Goal: Task Accomplishment & Management: Manage account settings

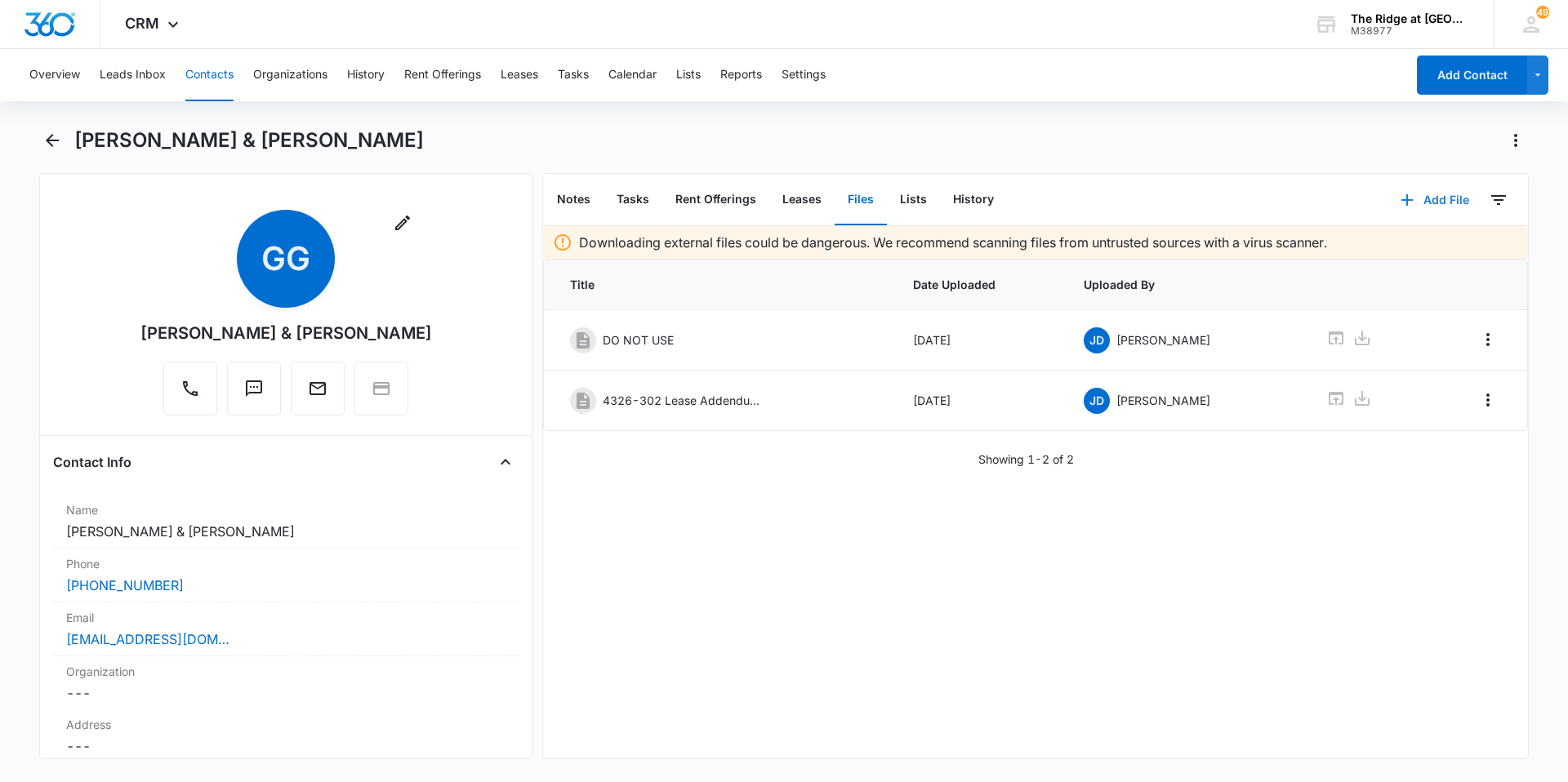
click at [1428, 200] on button "Add File" at bounding box center [1435, 200] width 101 height 39
click at [1407, 249] on div "Upload Files" at bounding box center [1413, 252] width 65 height 11
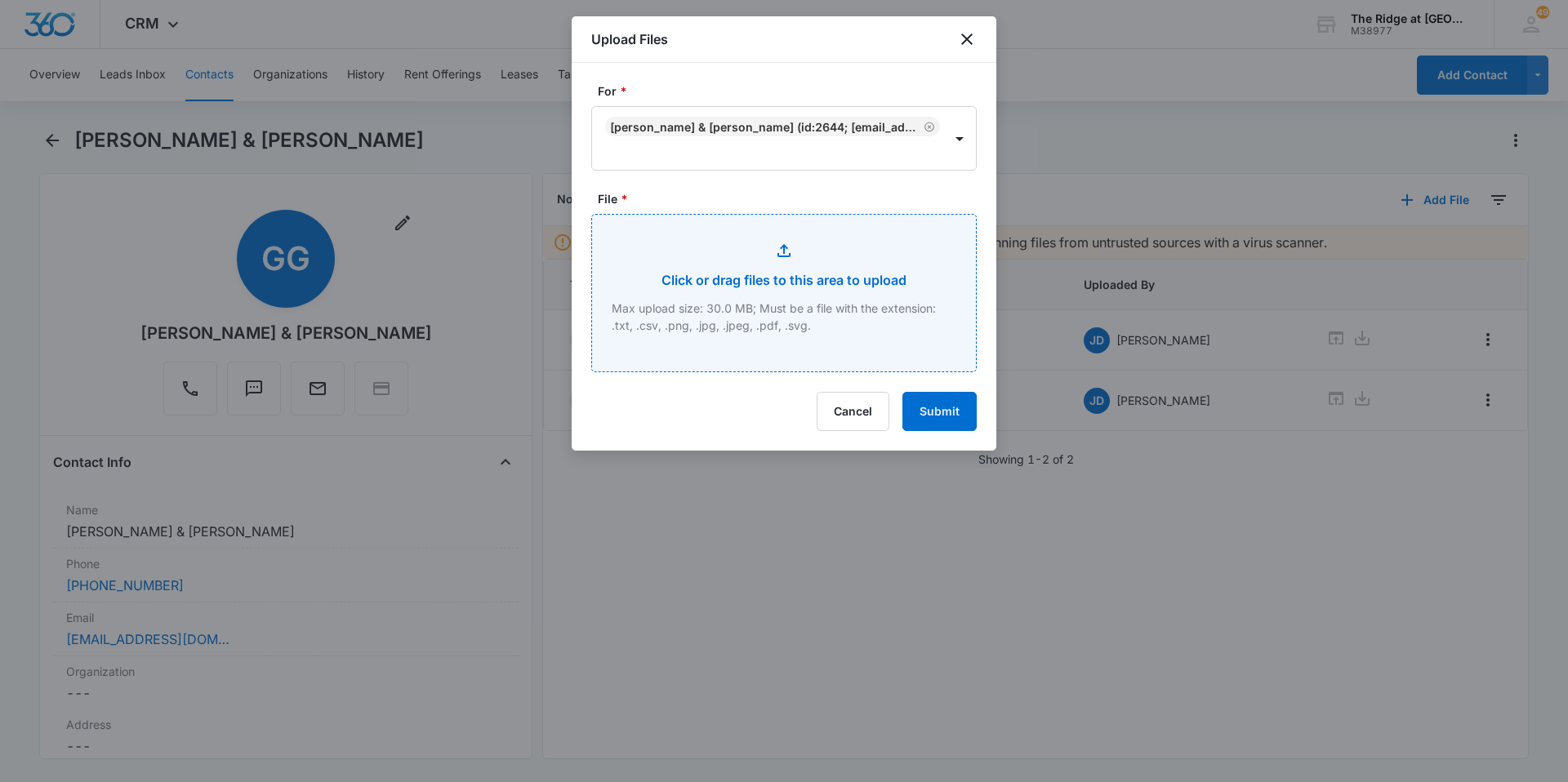
click at [762, 298] on input "File *" at bounding box center [784, 293] width 384 height 157
type input "C:\fakepath\4326-302 Lease.pdf"
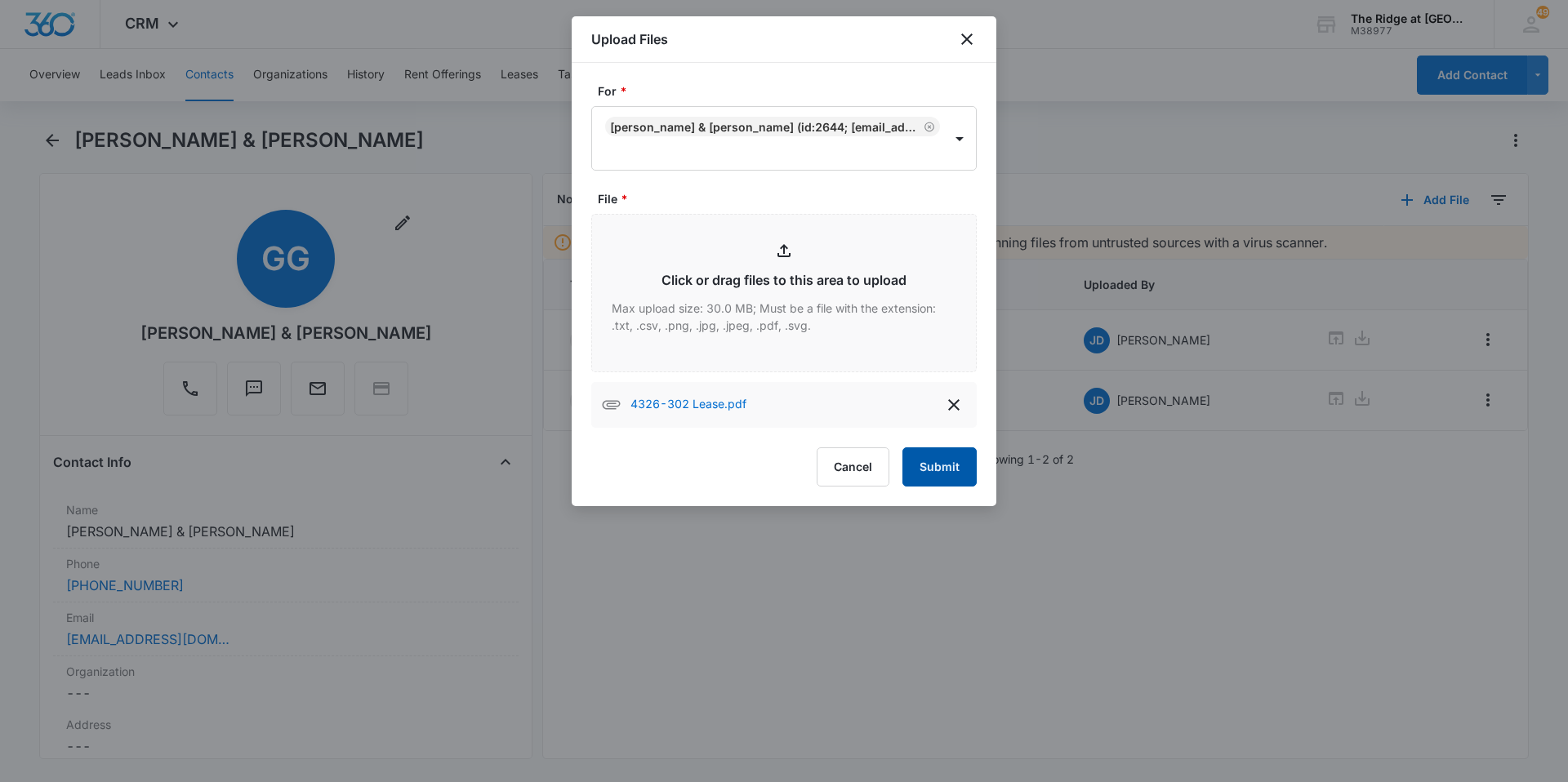
click at [953, 476] on button "Submit" at bounding box center [940, 467] width 75 height 39
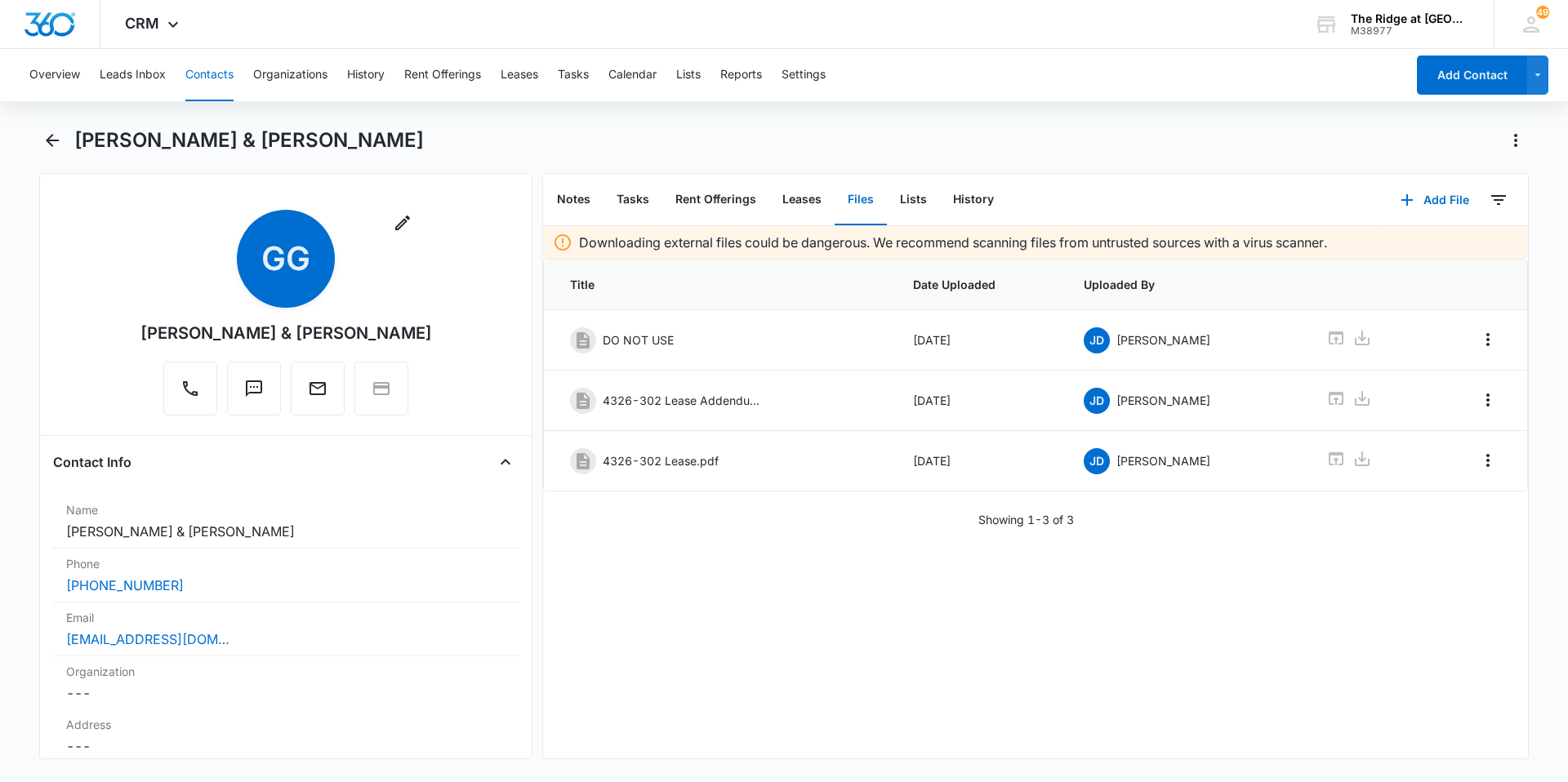
click at [216, 75] on button "Contacts" at bounding box center [209, 75] width 49 height 52
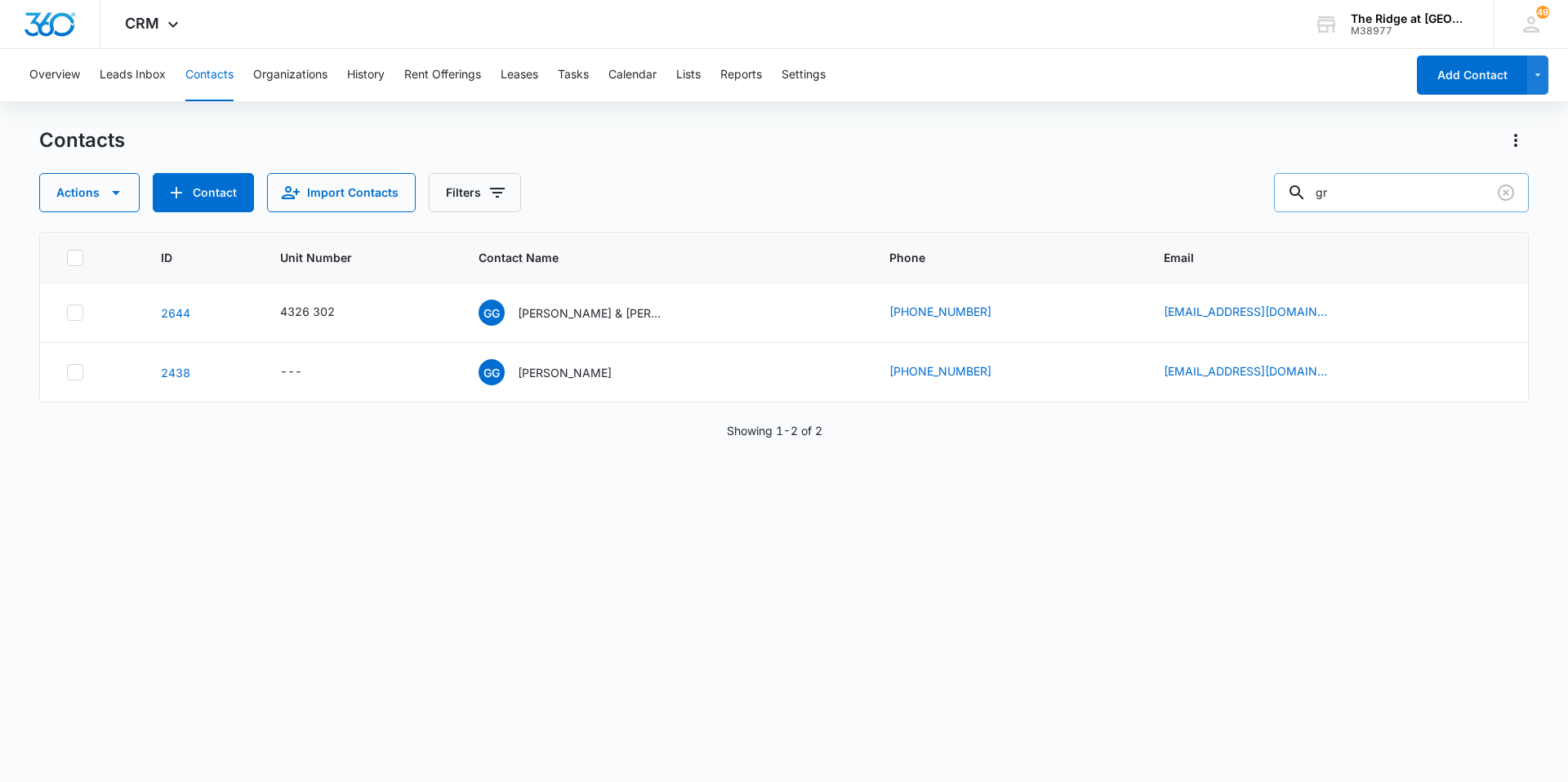
type input "g"
type input "4404-203"
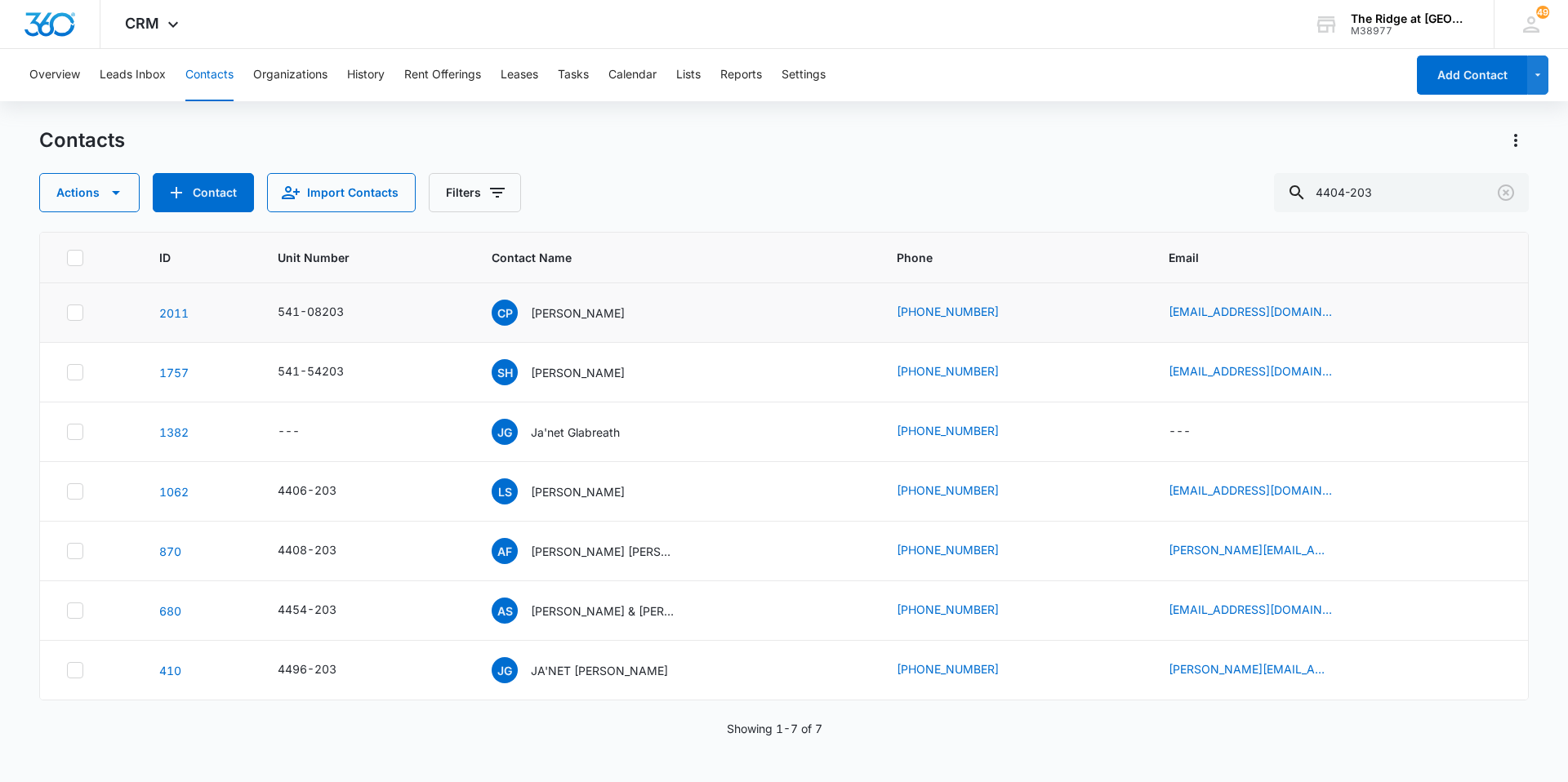
click at [653, 301] on div "CP [PERSON_NAME]" at bounding box center [675, 313] width 366 height 26
drag, startPoint x: 1415, startPoint y: 190, endPoint x: 1234, endPoint y: 207, distance: 181.8
click at [1234, 207] on div "Actions Contact Import Contacts Filters 4404-203" at bounding box center [784, 192] width 1490 height 39
type input "[PERSON_NAME]"
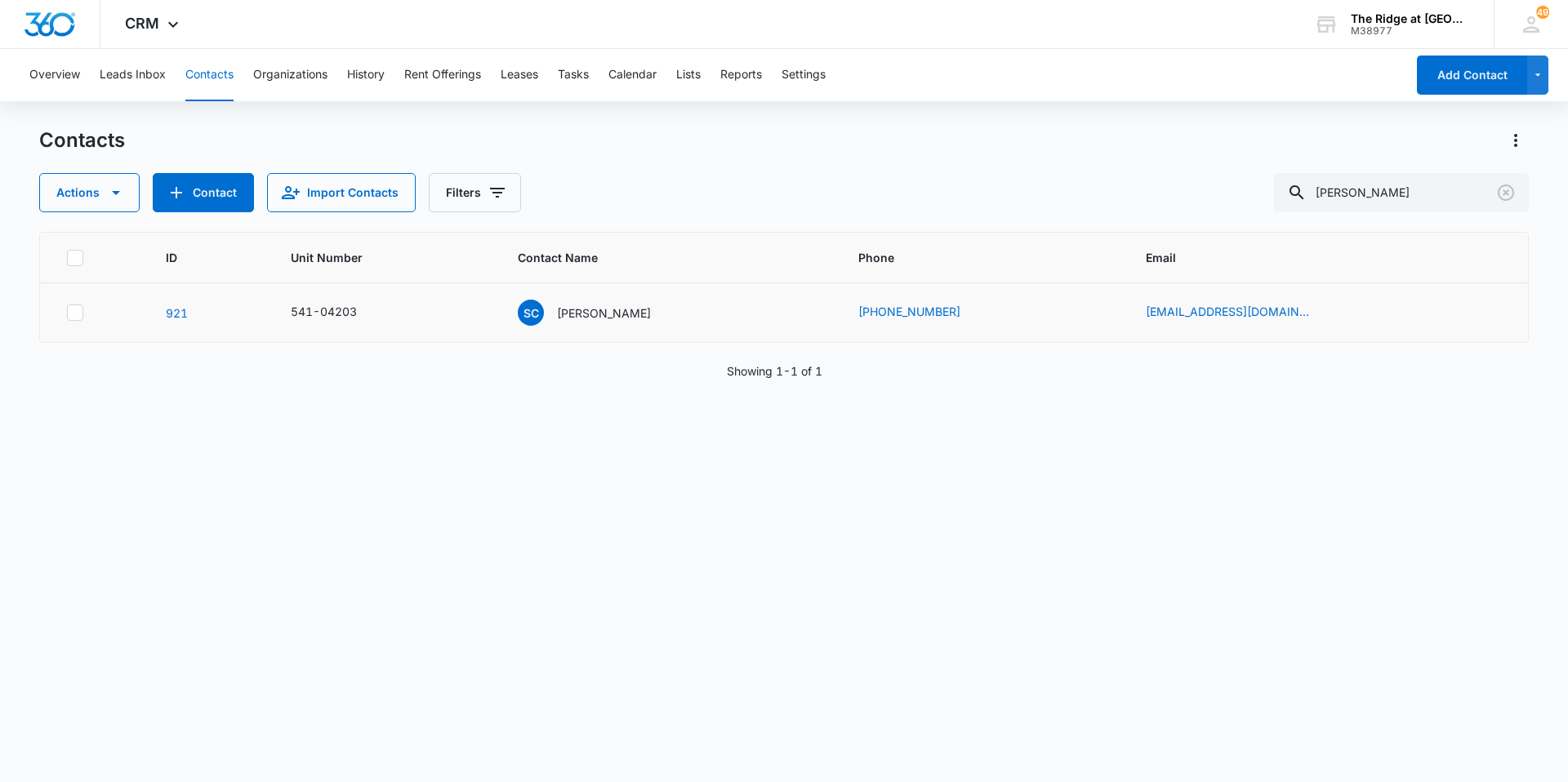
click at [632, 334] on td "SC [PERSON_NAME]" at bounding box center [668, 313] width 340 height 60
click at [612, 315] on p "[PERSON_NAME]" at bounding box center [604, 313] width 94 height 17
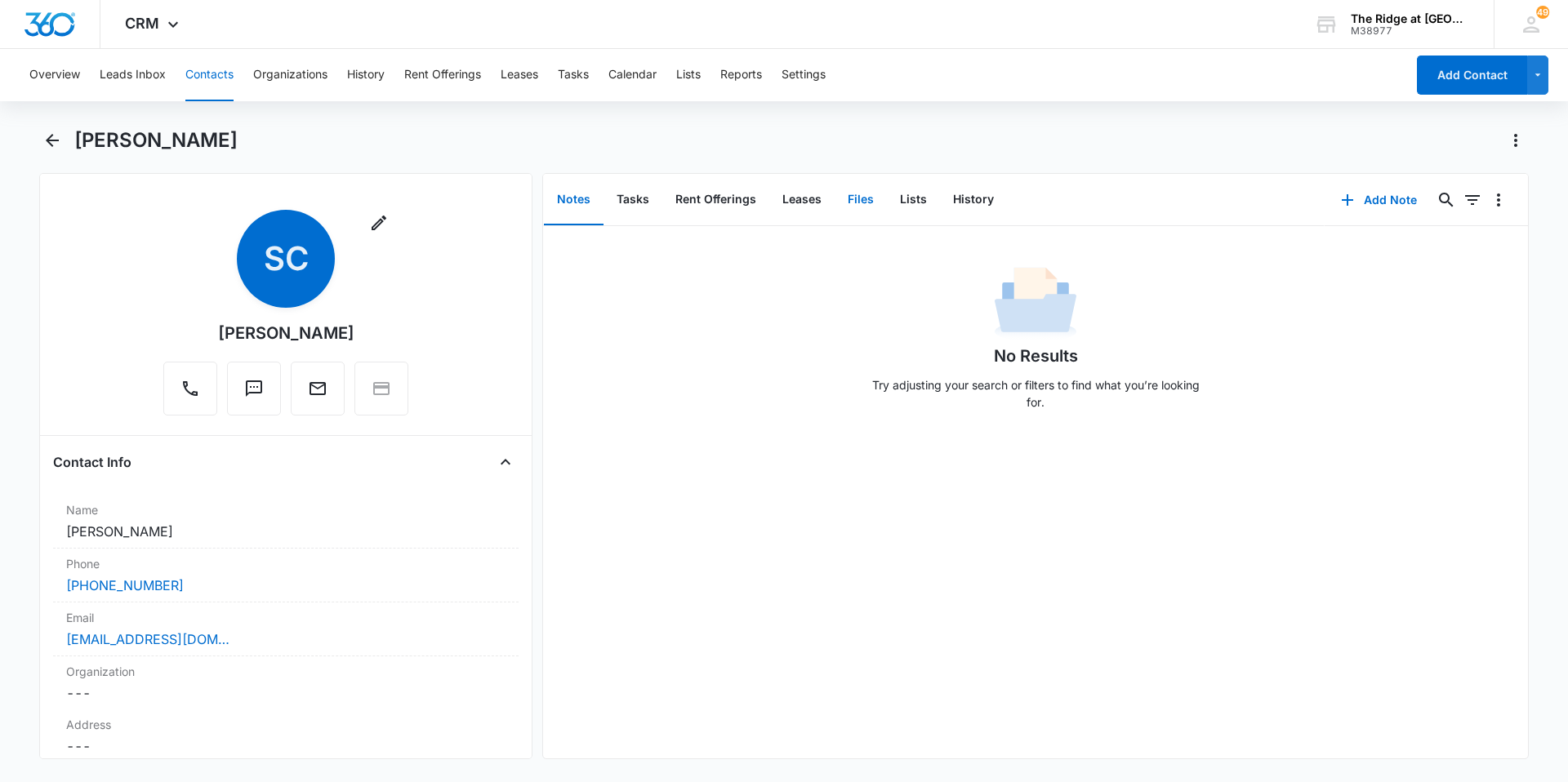
click at [855, 187] on button "Files" at bounding box center [861, 200] width 52 height 50
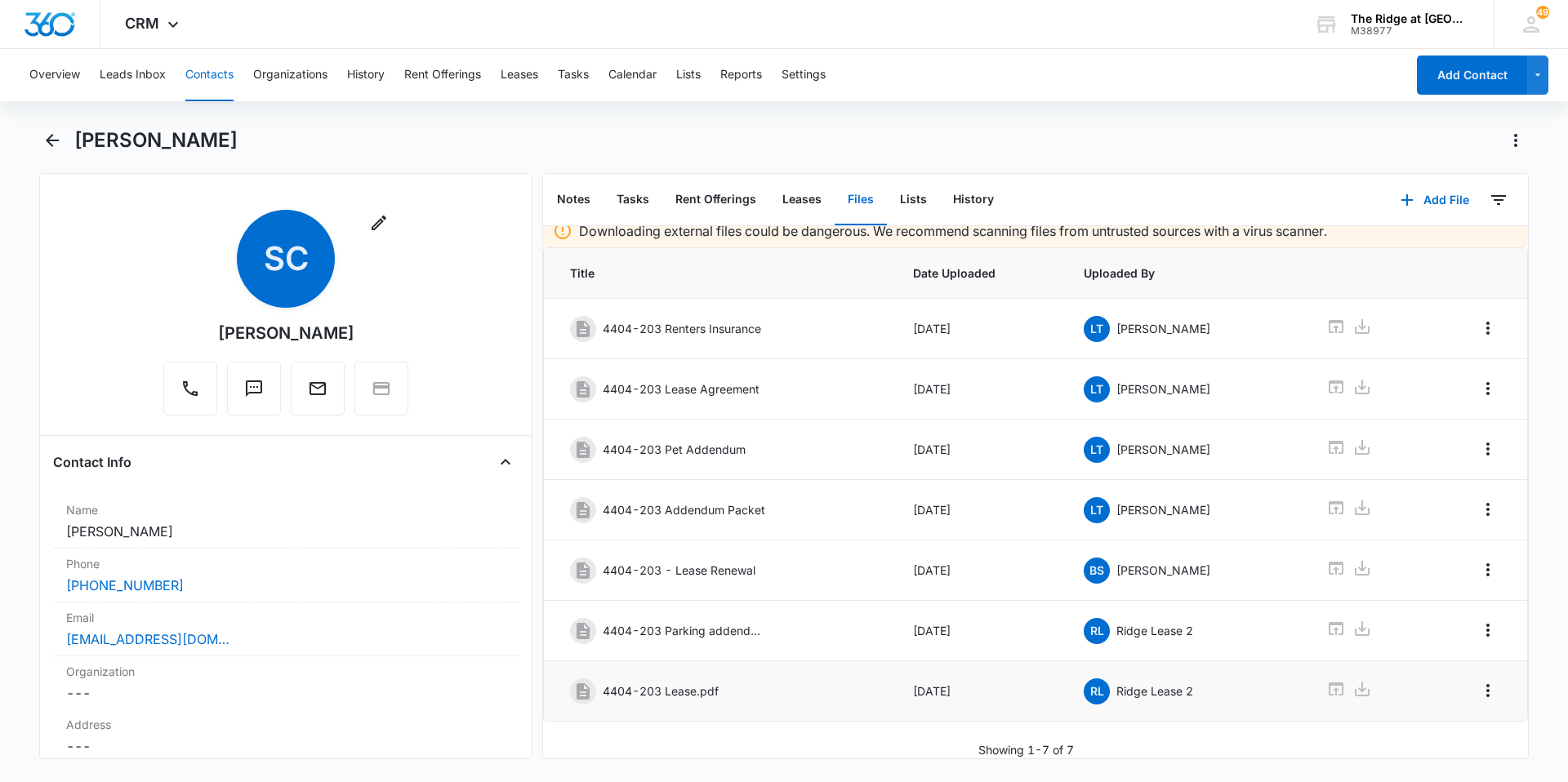
scroll to position [23, 0]
click at [787, 438] on div "4404-203 Pet Addendum" at bounding box center [719, 450] width 297 height 26
click at [1326, 440] on icon at bounding box center [1335, 447] width 20 height 20
